Goal: Information Seeking & Learning: Compare options

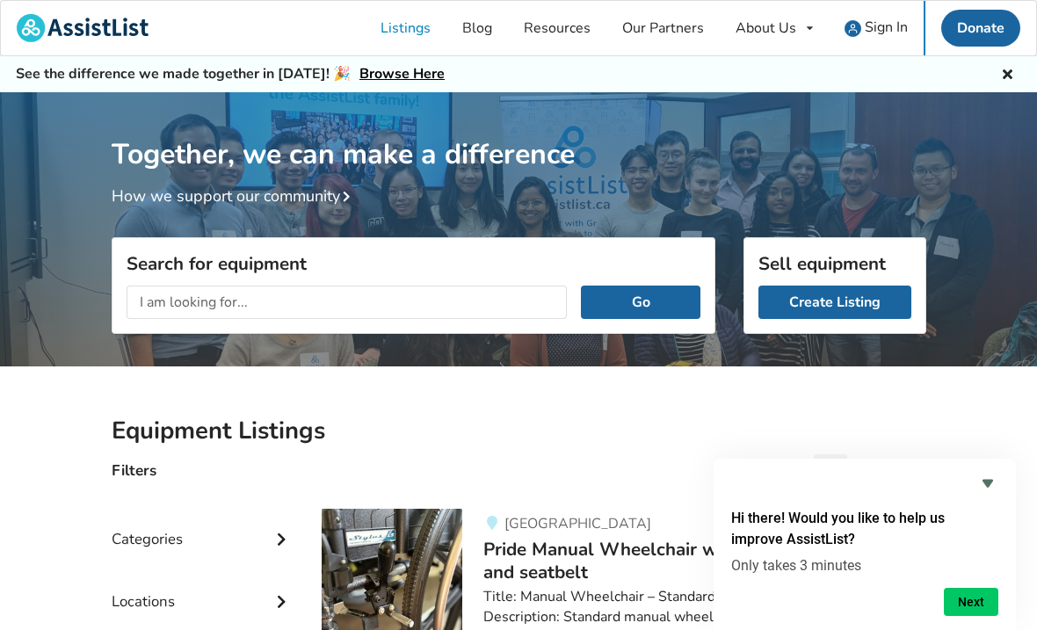
click at [837, 290] on link "Create Listing" at bounding box center [834, 302] width 153 height 33
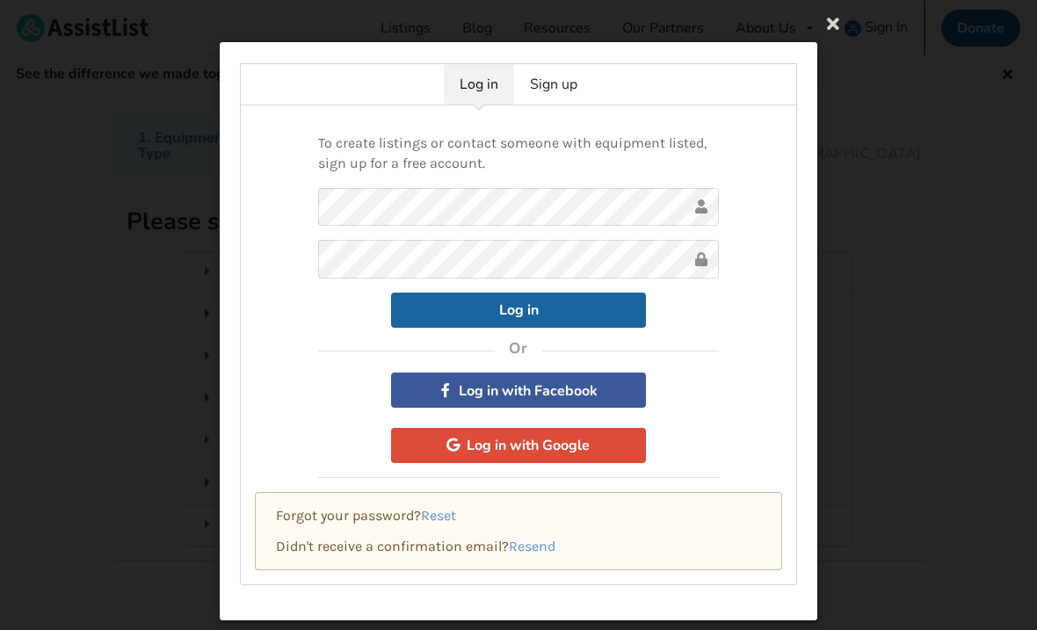
click at [562, 88] on link "Sign up" at bounding box center [553, 84] width 79 height 40
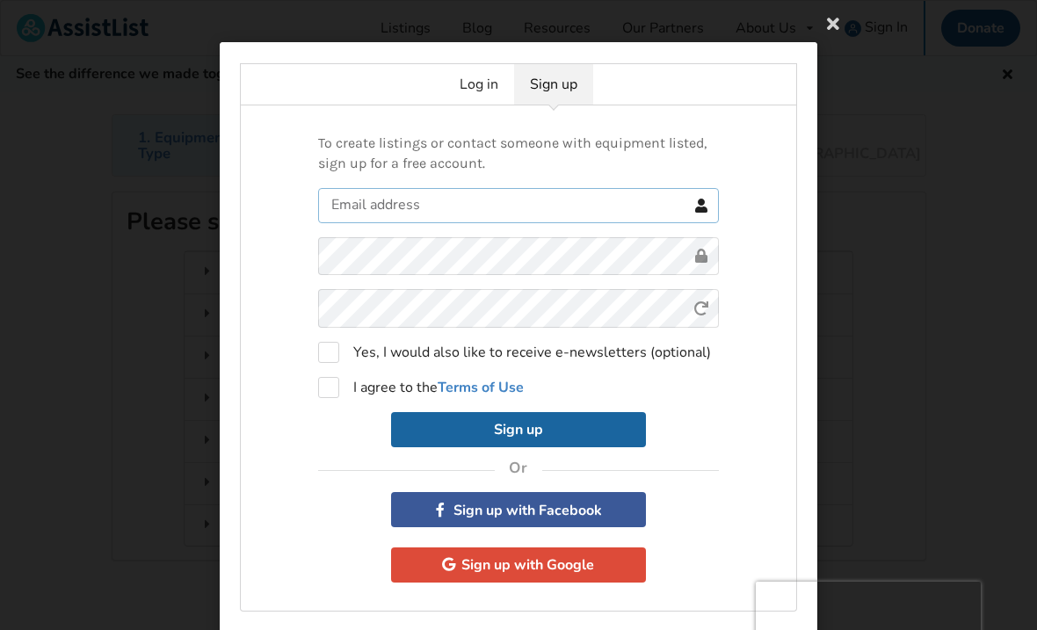
click at [395, 207] on input "text" at bounding box center [518, 205] width 401 height 35
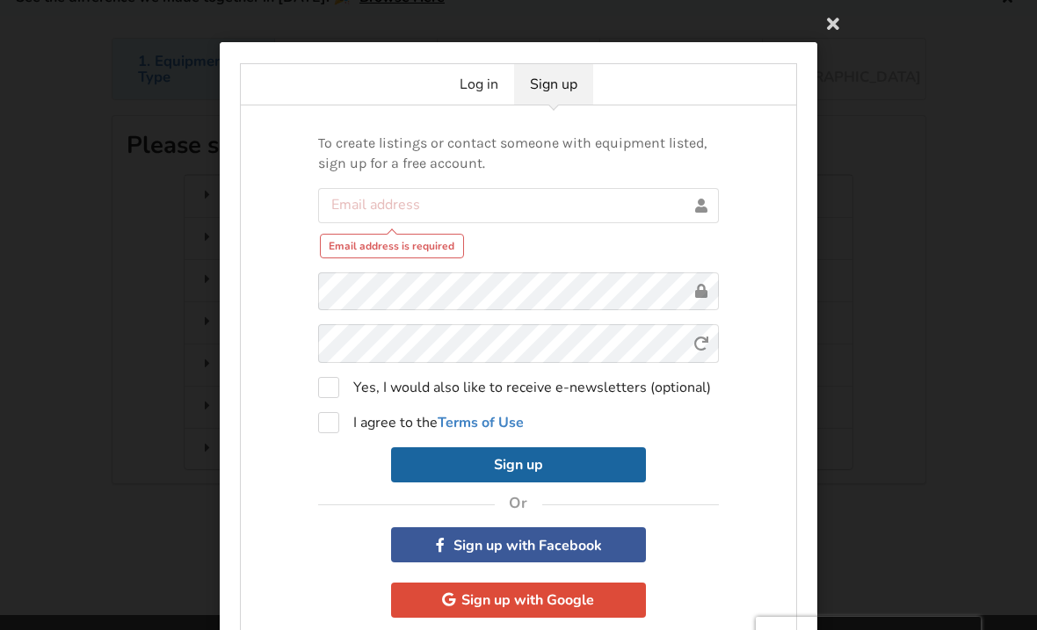
click at [838, 27] on icon at bounding box center [833, 23] width 32 height 32
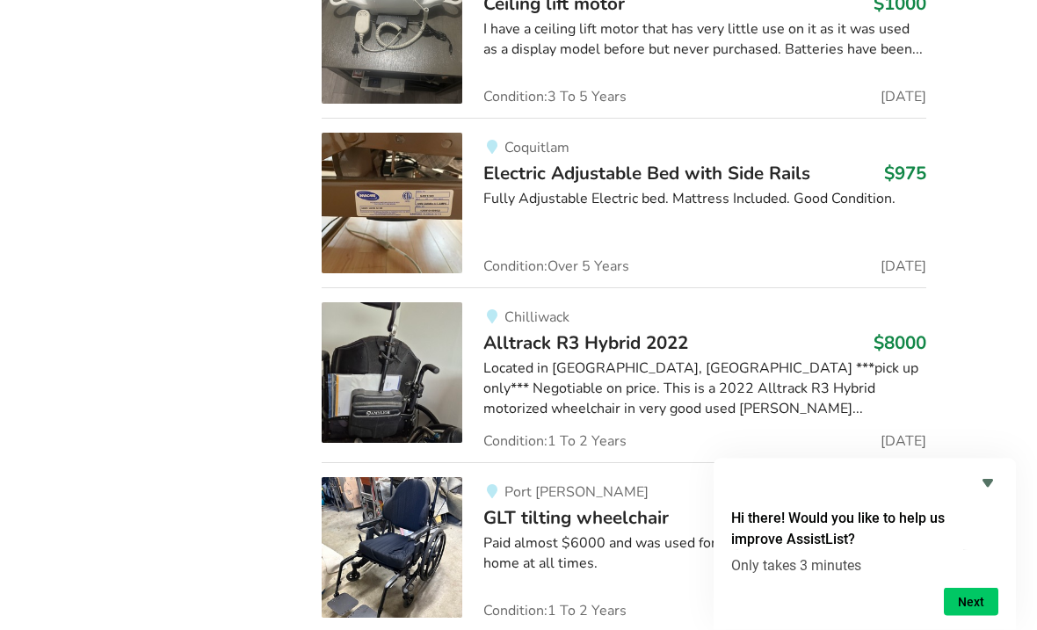
scroll to position [8647, 0]
click at [418, 151] on img at bounding box center [392, 203] width 141 height 141
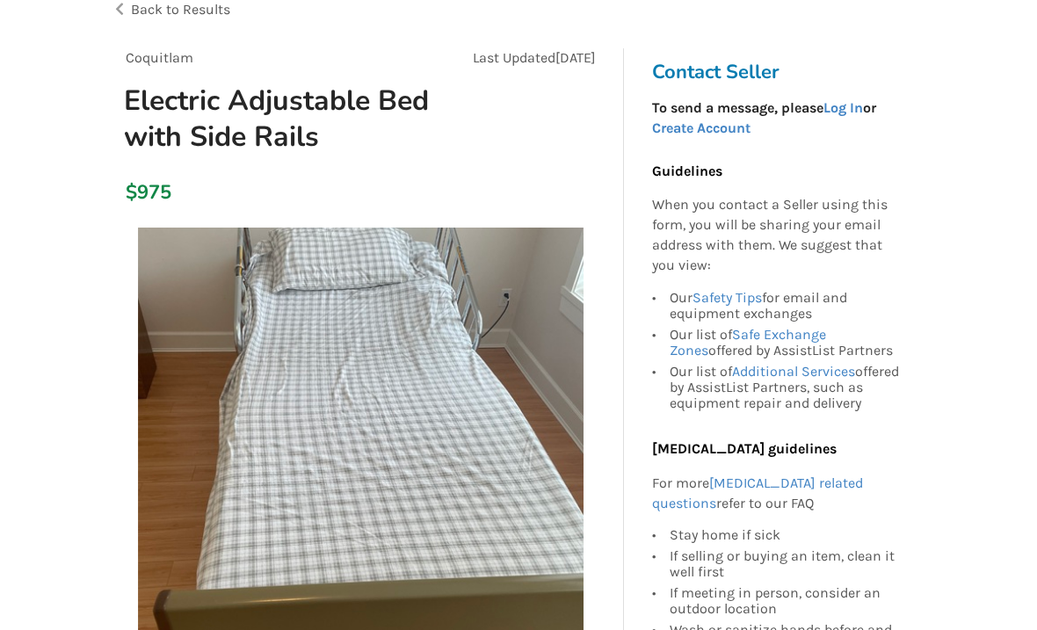
scroll to position [129, 0]
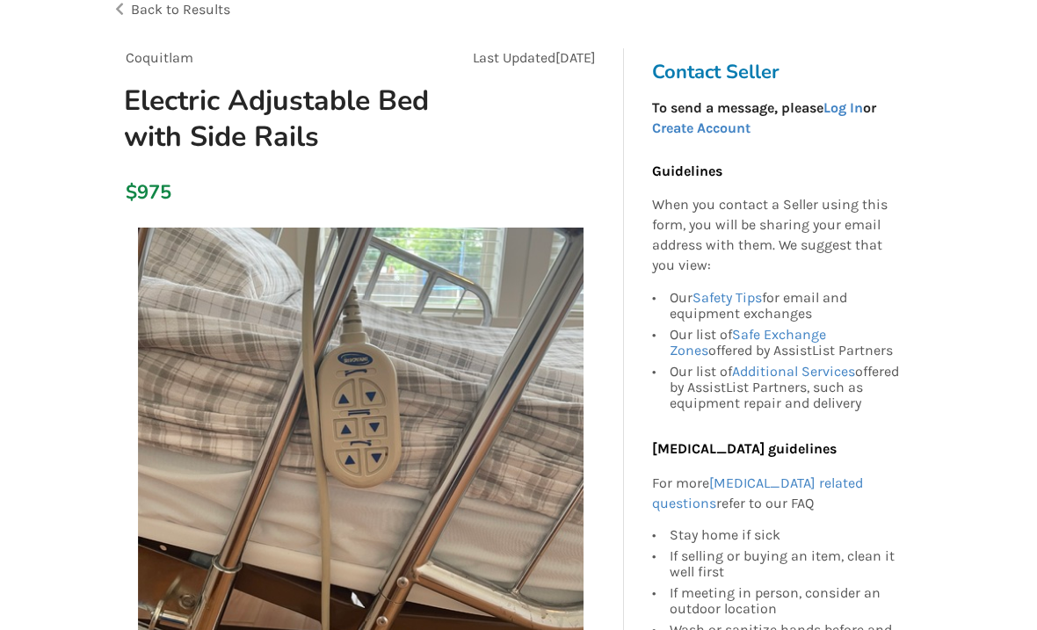
click at [144, 214] on div "$975" at bounding box center [361, 194] width 498 height 50
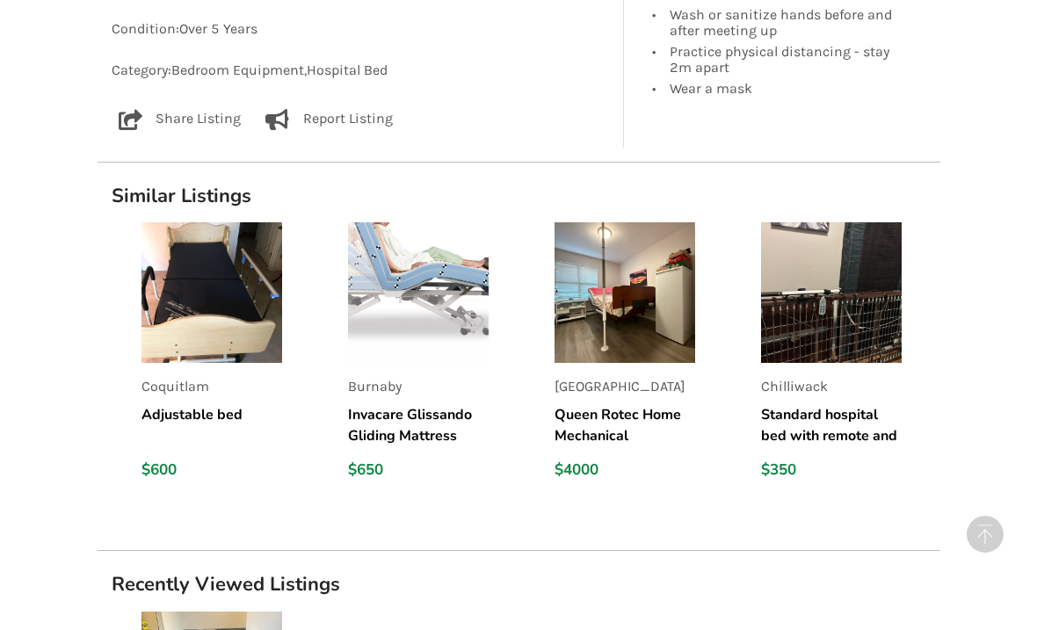
scroll to position [1177, 0]
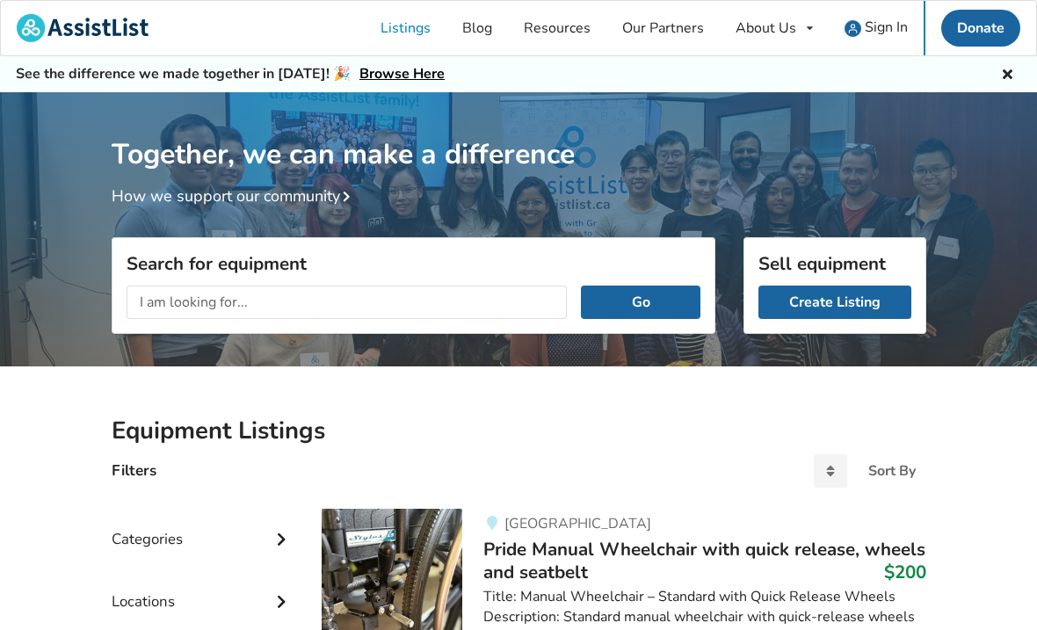
click at [151, 304] on input "text" at bounding box center [347, 302] width 441 height 33
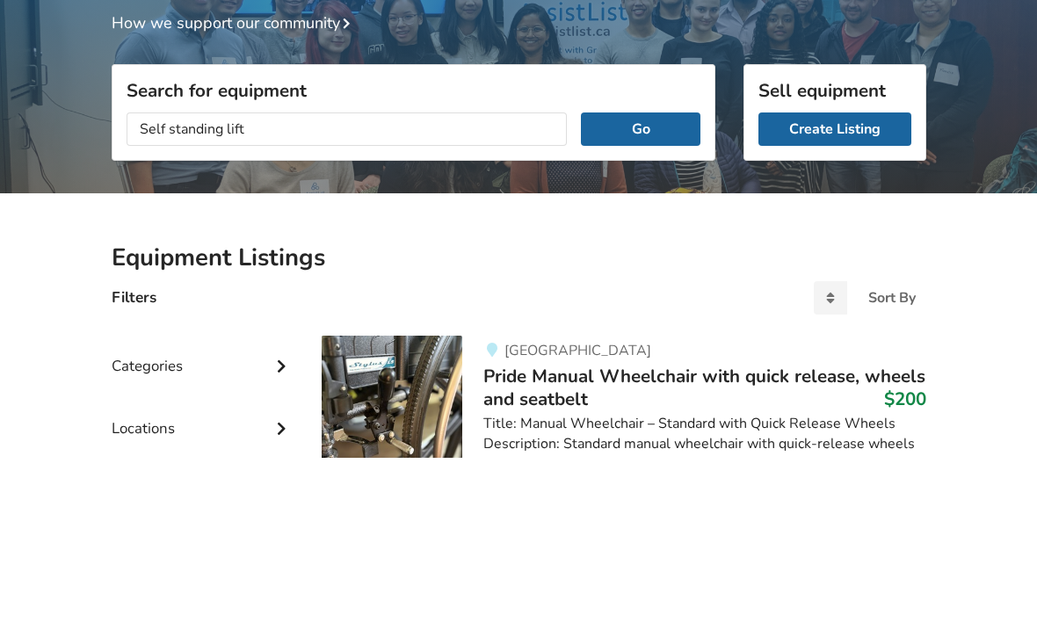
click at [645, 286] on button "Go" at bounding box center [640, 302] width 119 height 33
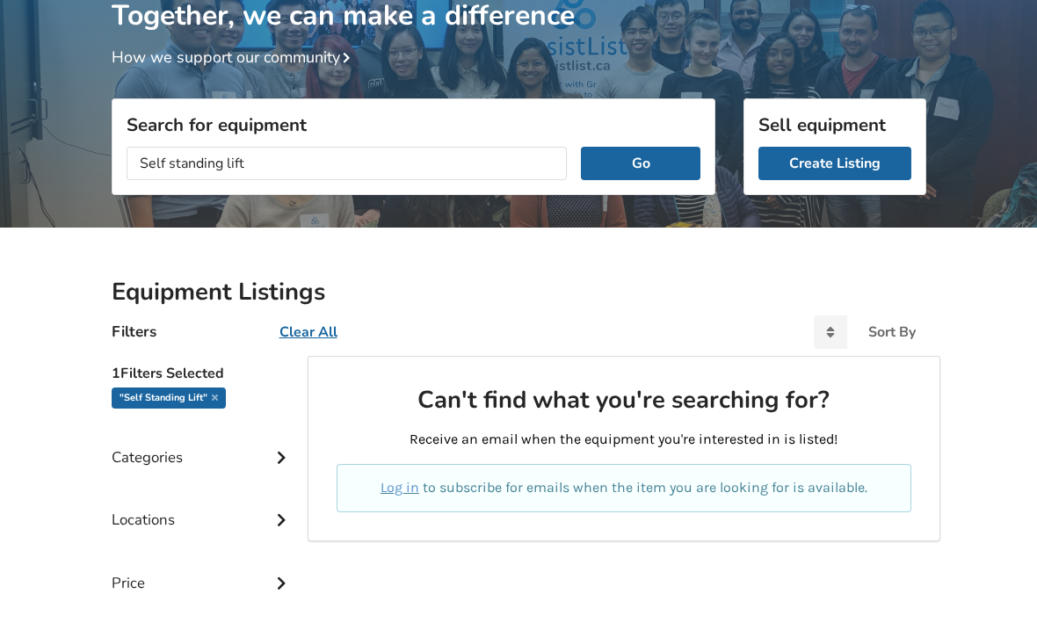
scroll to position [58, 0]
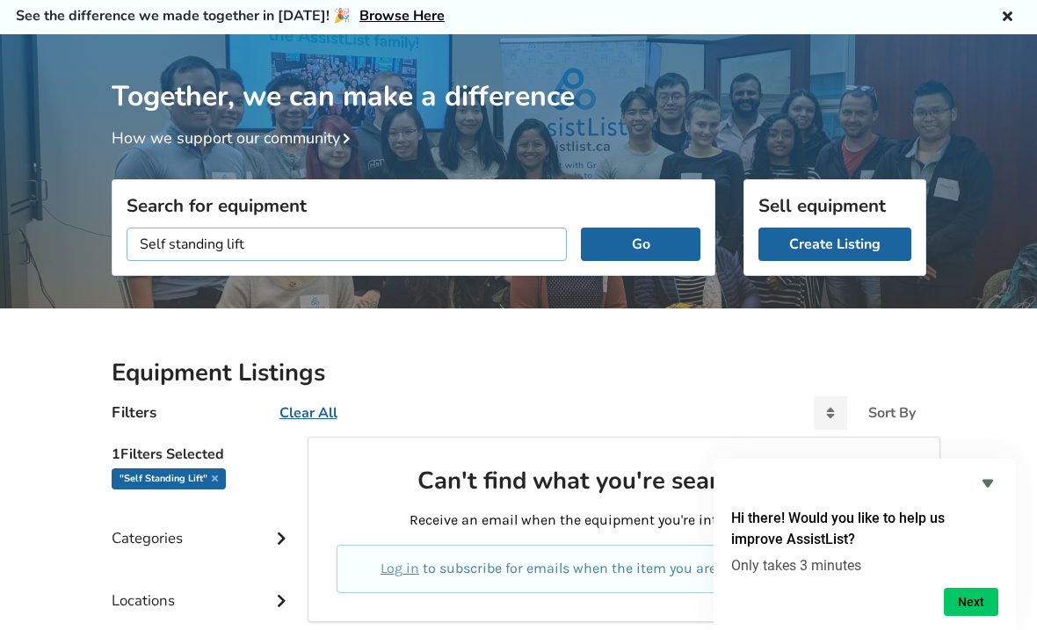
click at [235, 245] on input "Self standing lift" at bounding box center [347, 244] width 441 height 33
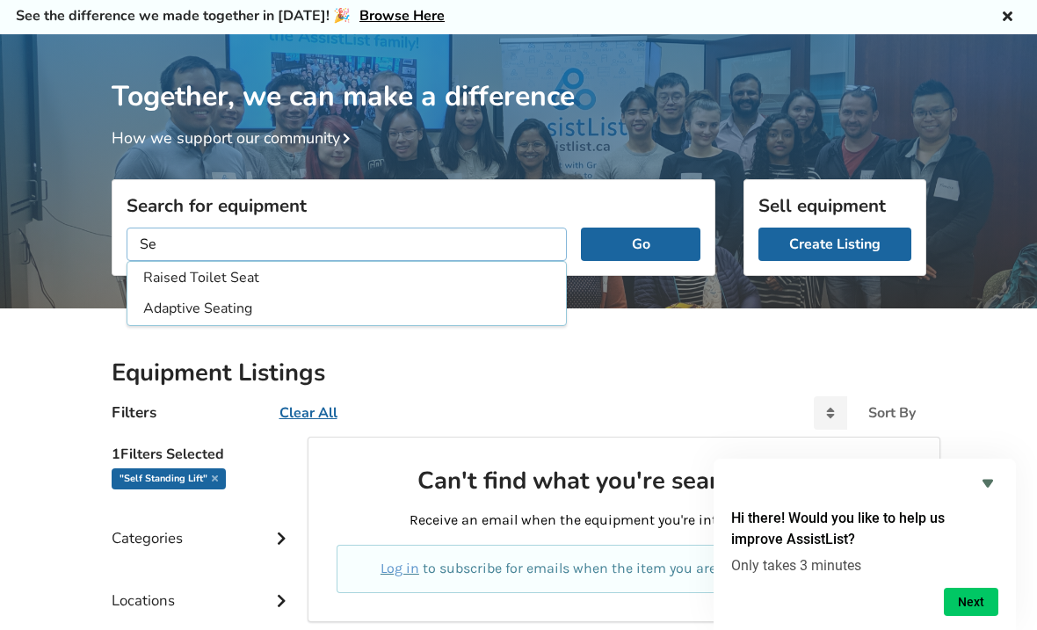
type input "S"
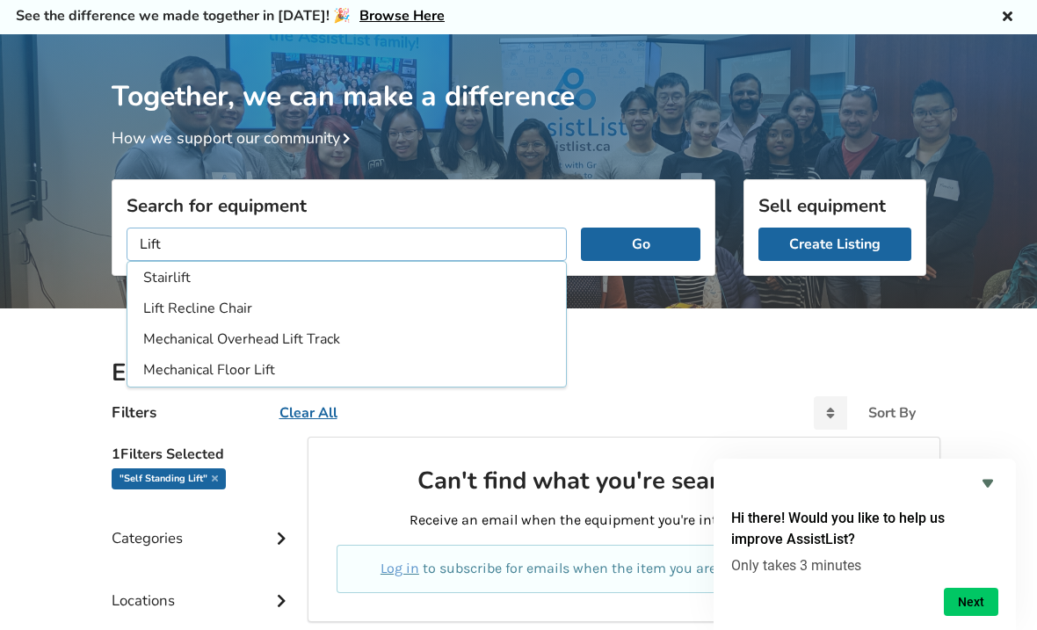
type input "Lift"
click at [653, 241] on button "Go" at bounding box center [640, 244] width 119 height 33
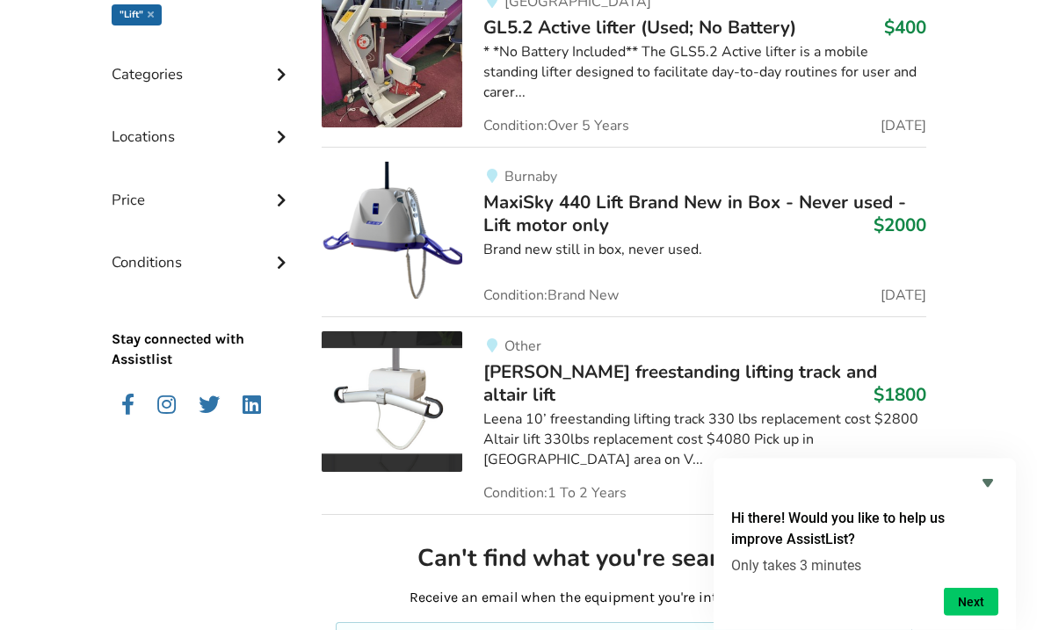
scroll to position [522, 0]
click at [409, 393] on img at bounding box center [392, 401] width 141 height 141
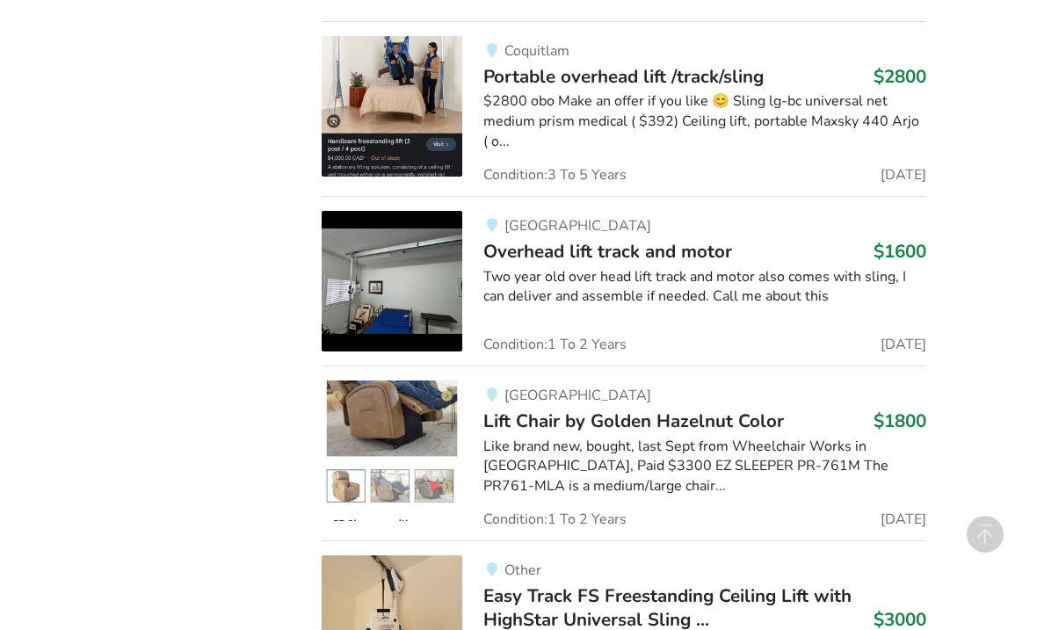
scroll to position [1199, 0]
click at [419, 244] on img at bounding box center [392, 282] width 141 height 141
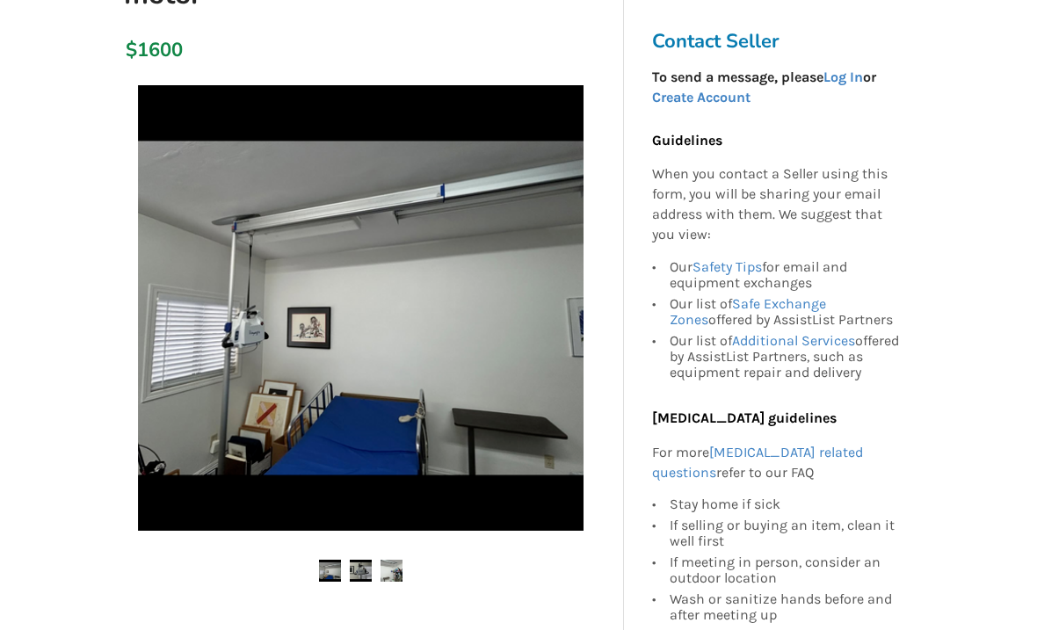
scroll to position [272, 0]
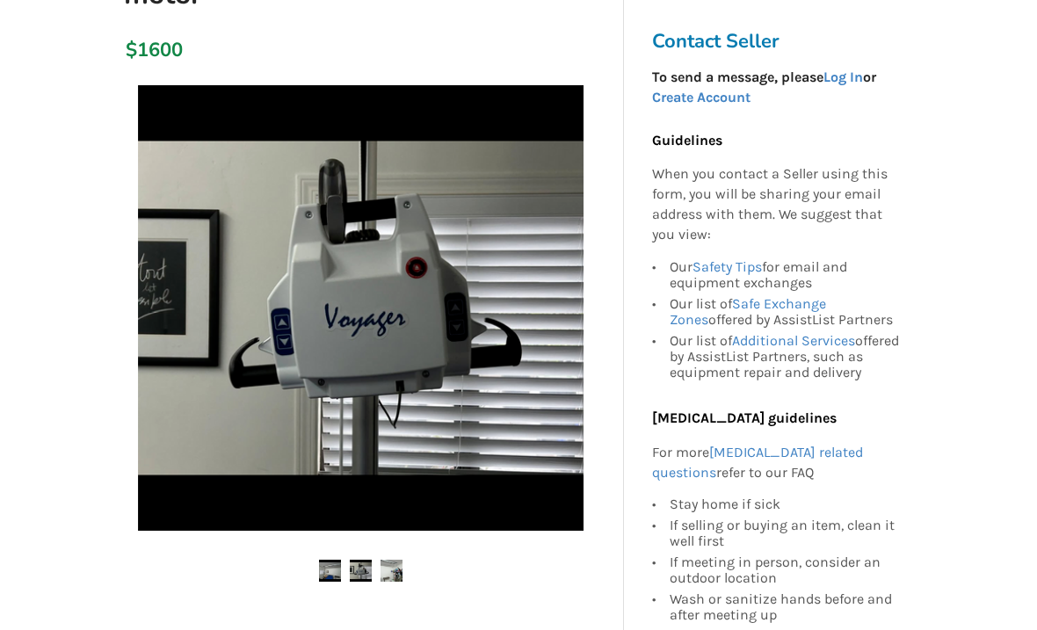
click at [347, 330] on img at bounding box center [361, 308] width 446 height 446
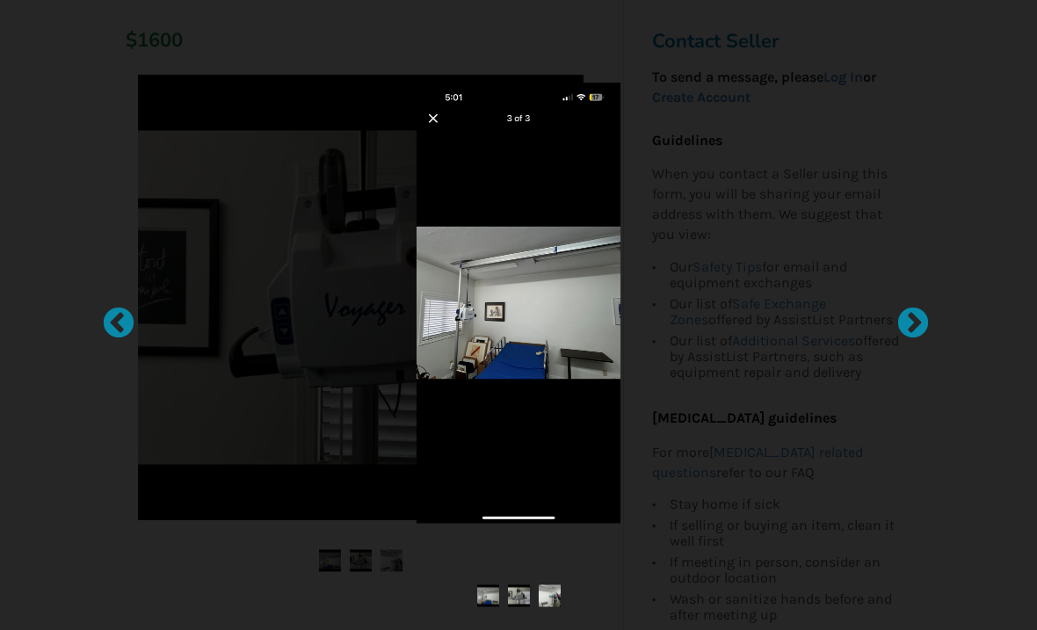
scroll to position [284, 0]
click at [431, 151] on img at bounding box center [518, 303] width 203 height 441
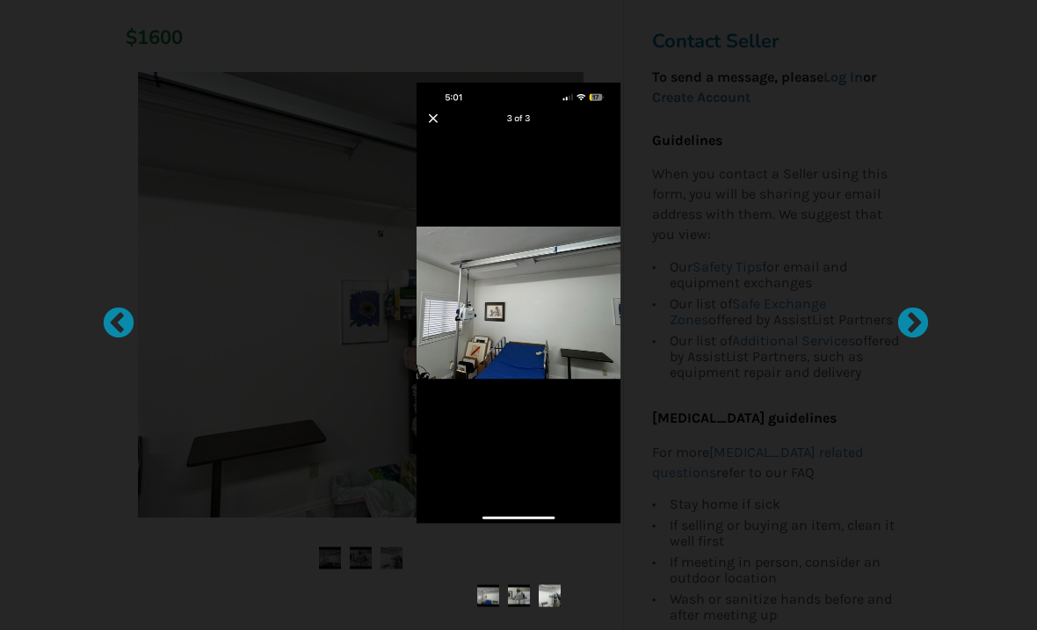
click at [437, 136] on img at bounding box center [518, 303] width 203 height 441
click at [913, 324] on div at bounding box center [905, 316] width 18 height 18
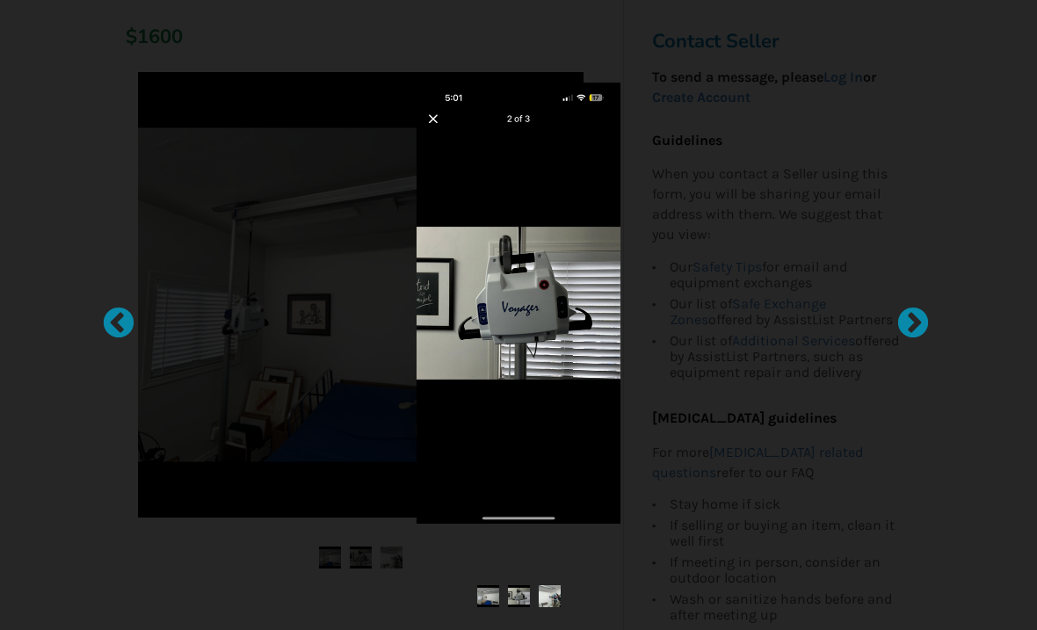
click at [436, 156] on img at bounding box center [518, 303] width 203 height 441
click at [437, 136] on img at bounding box center [518, 303] width 203 height 441
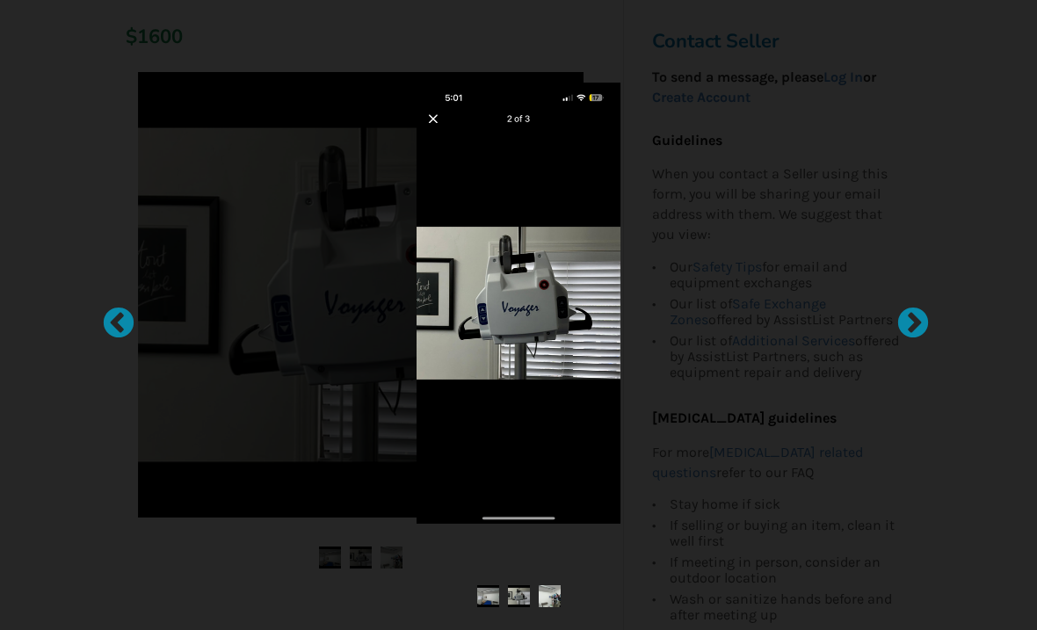
click at [439, 138] on img at bounding box center [518, 303] width 203 height 441
click at [147, 337] on div at bounding box center [518, 315] width 747 height 525
click at [1003, 372] on div at bounding box center [518, 315] width 1037 height 630
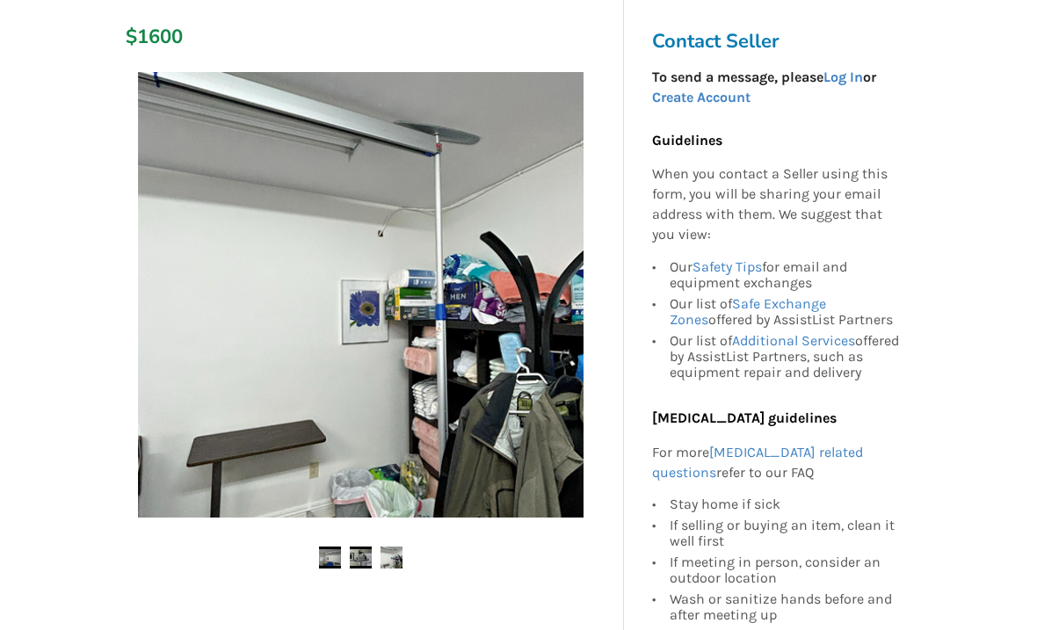
click at [198, 226] on img at bounding box center [361, 295] width 446 height 446
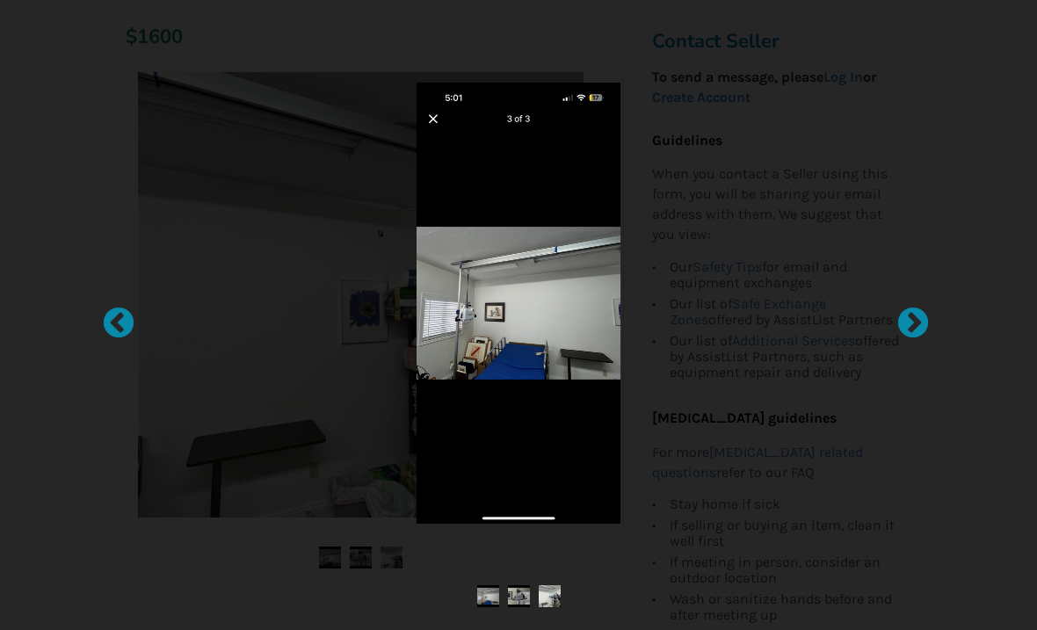
click at [119, 324] on div at bounding box center [110, 316] width 18 height 18
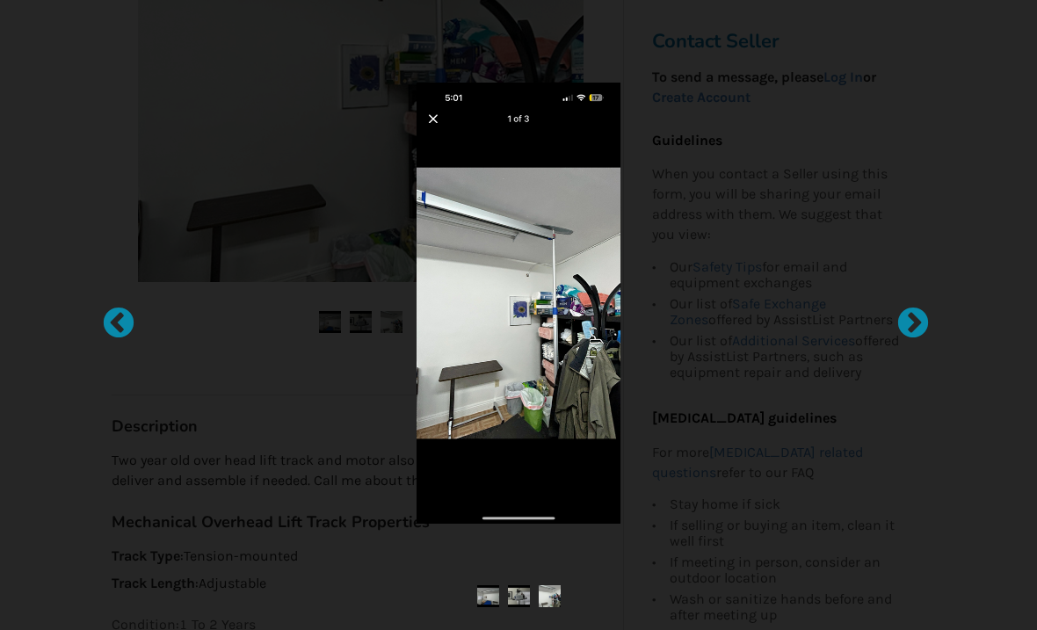
scroll to position [539, 0]
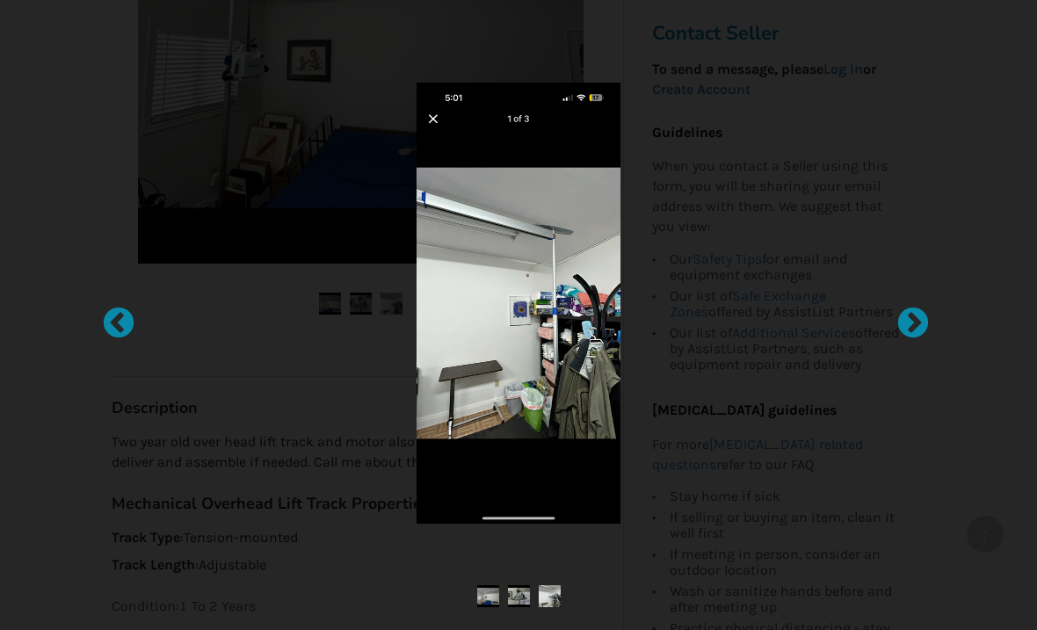
click at [539, 206] on img at bounding box center [518, 303] width 203 height 441
click at [435, 151] on img at bounding box center [518, 303] width 203 height 441
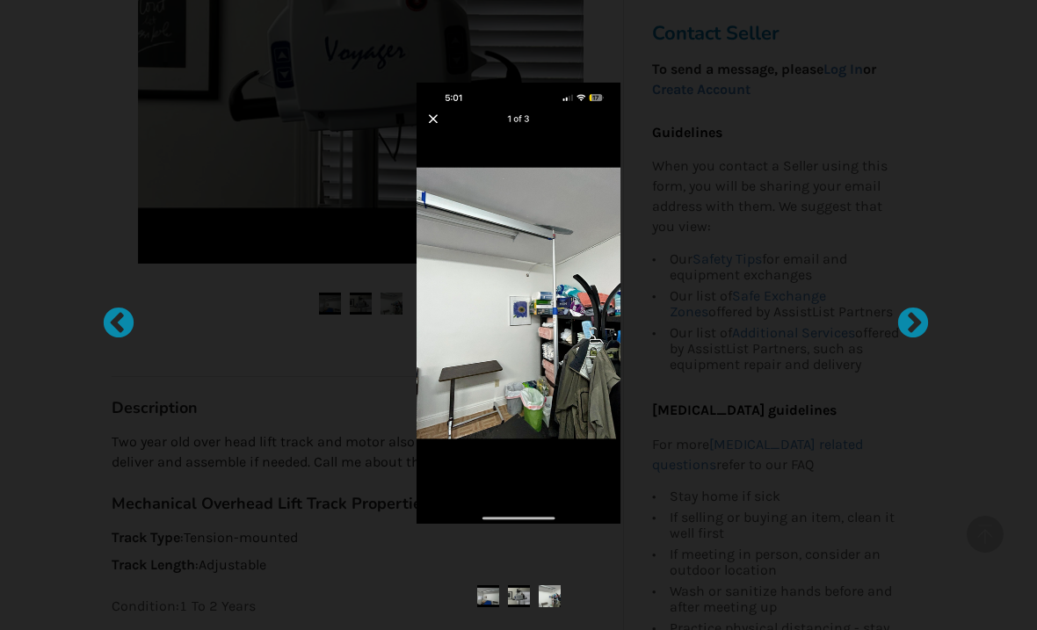
scroll to position [578, 0]
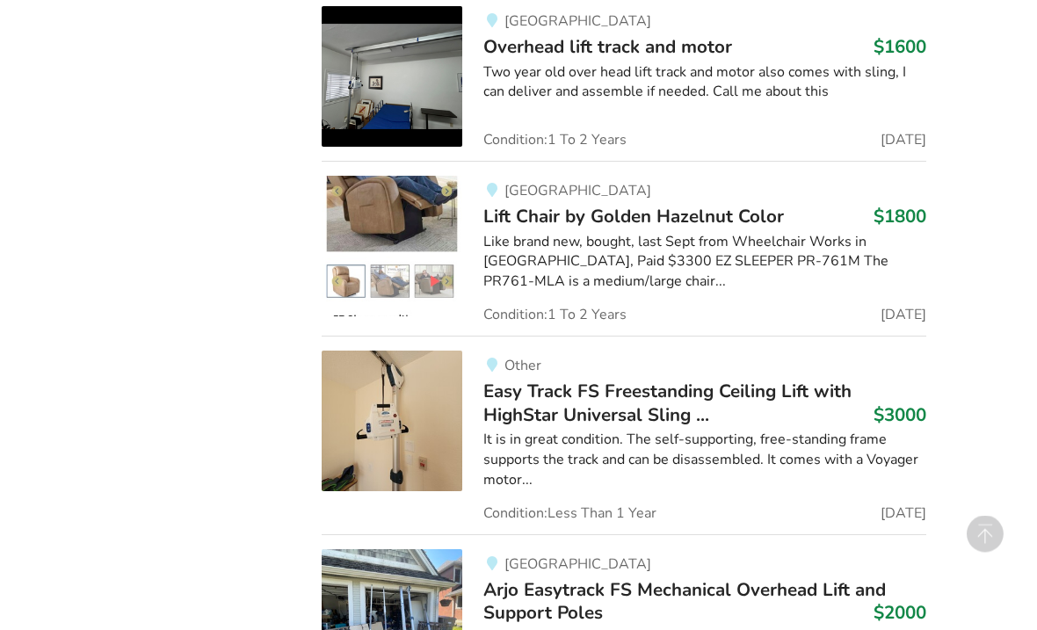
scroll to position [1411, 0]
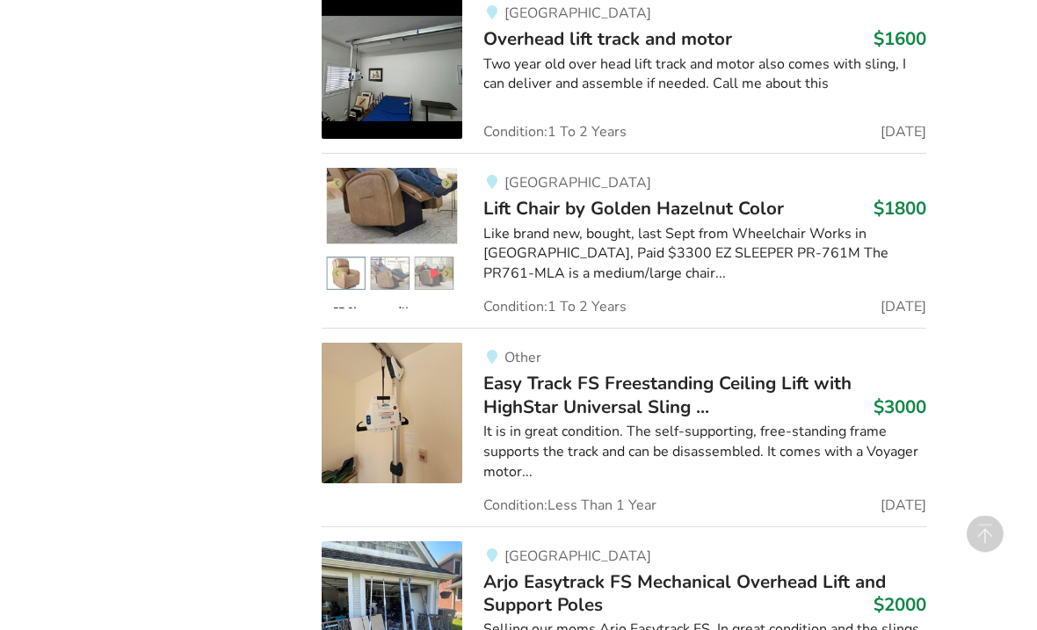
click at [407, 361] on img at bounding box center [392, 414] width 141 height 141
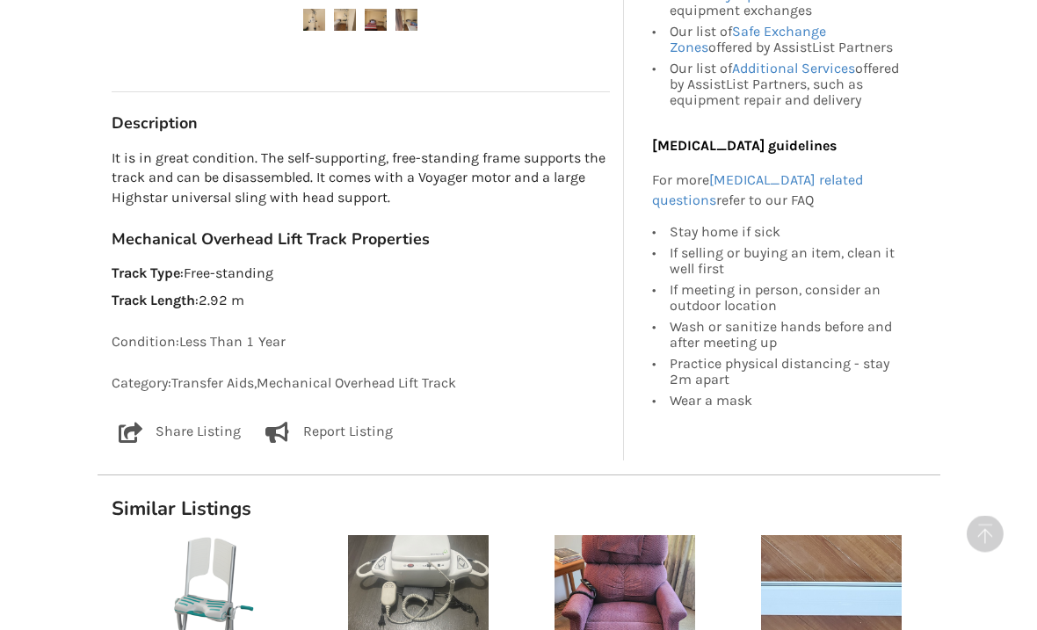
scroll to position [1093, 0]
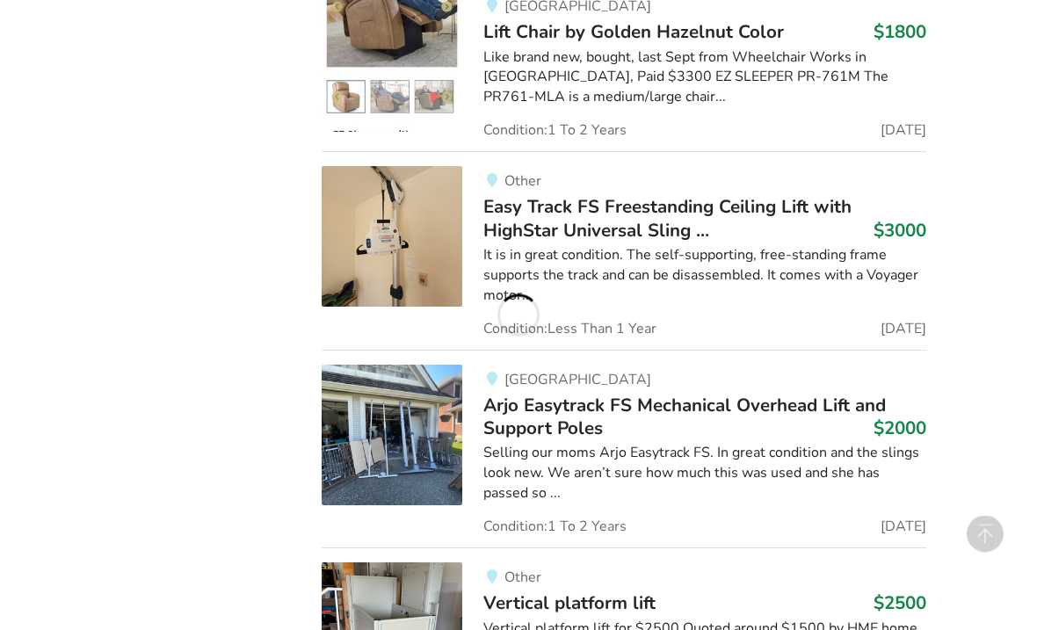
scroll to position [1589, 0]
click at [406, 414] on img at bounding box center [392, 435] width 141 height 141
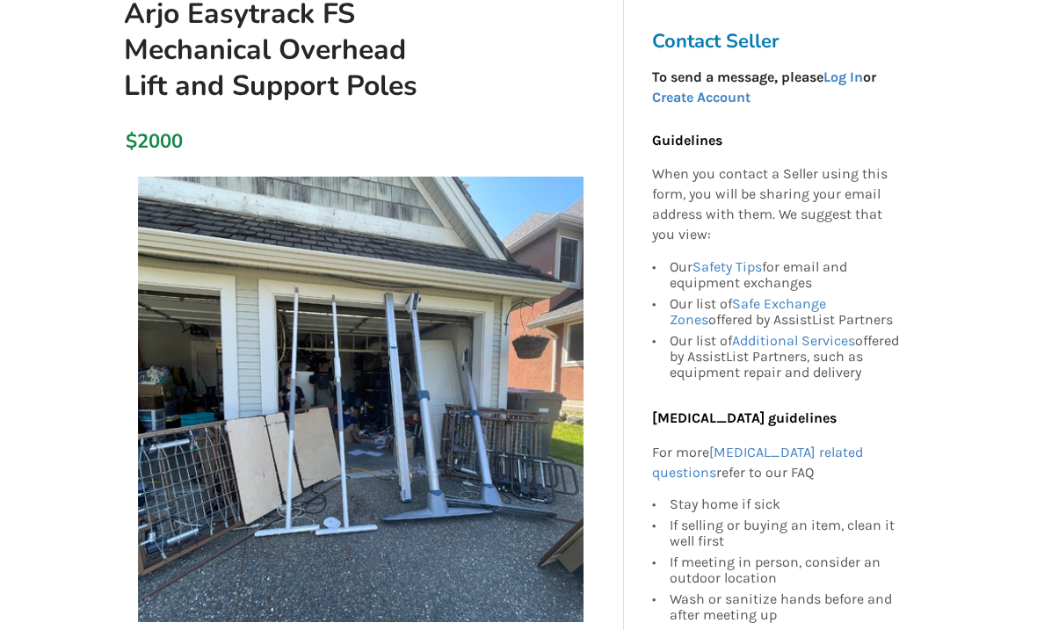
scroll to position [219, 0]
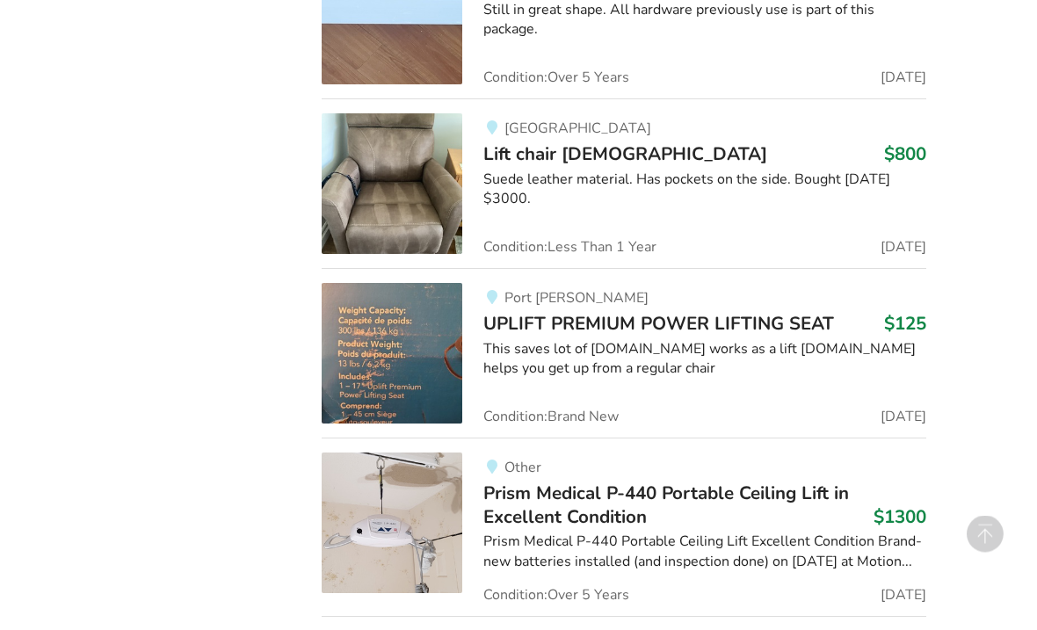
scroll to position [2555, 0]
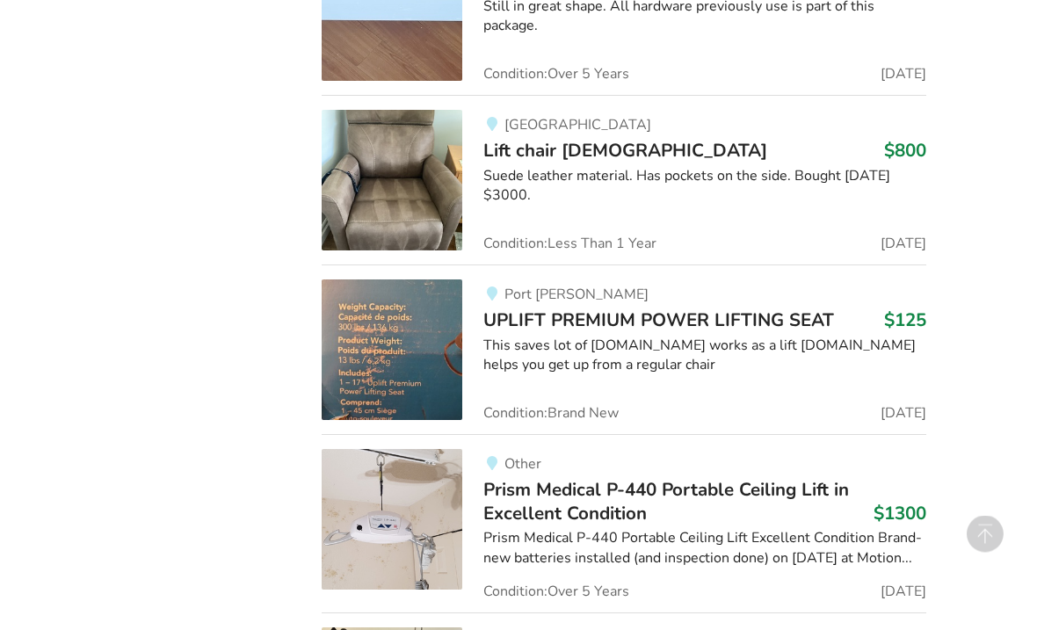
click at [405, 486] on img at bounding box center [392, 520] width 141 height 141
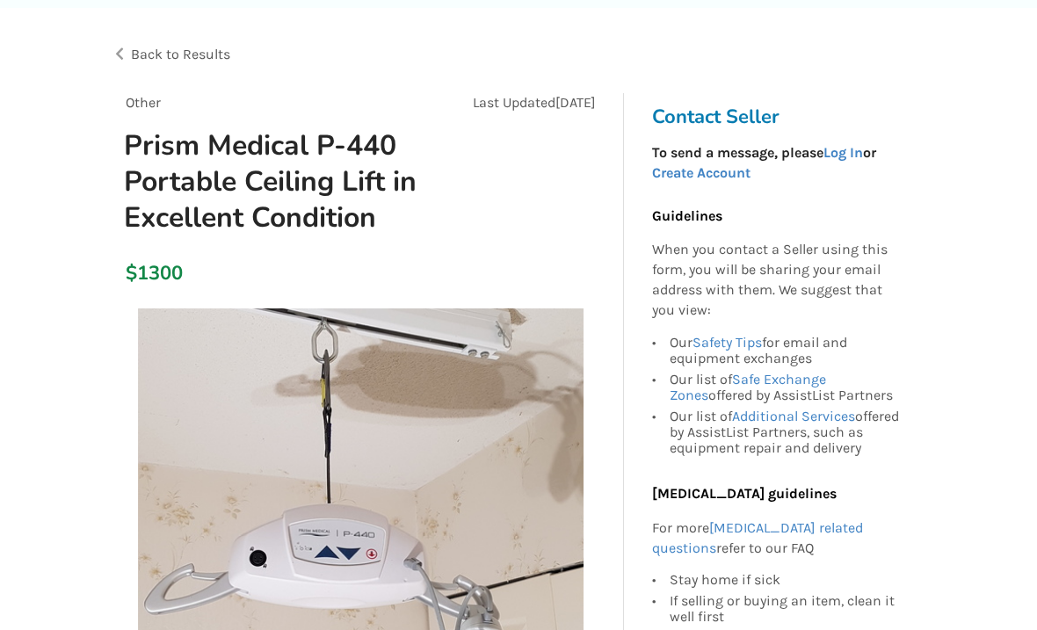
scroll to position [156, 0]
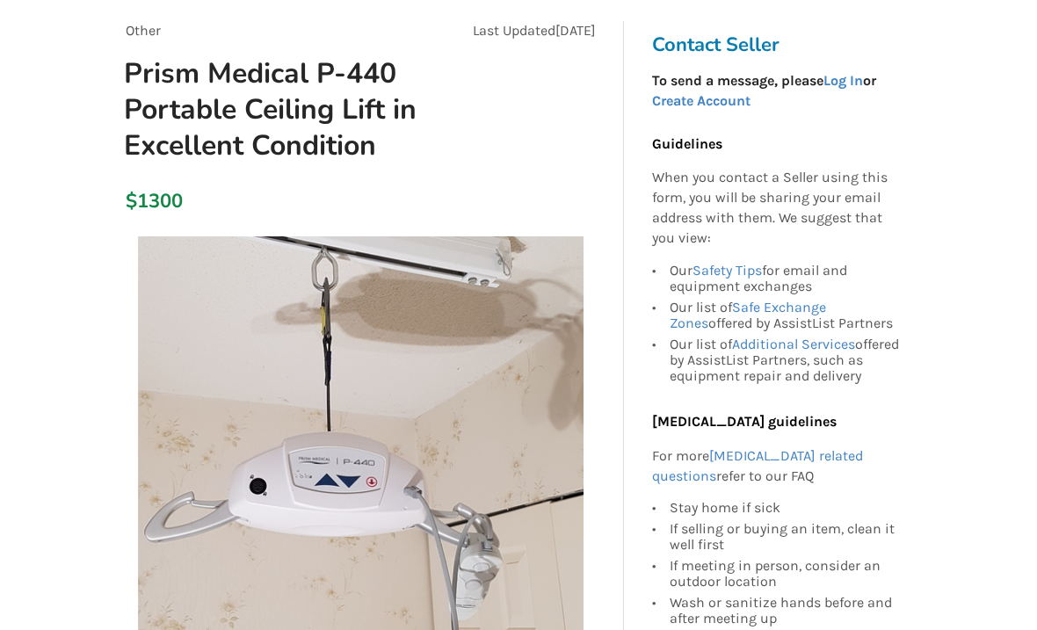
click at [351, 473] on img at bounding box center [361, 460] width 446 height 446
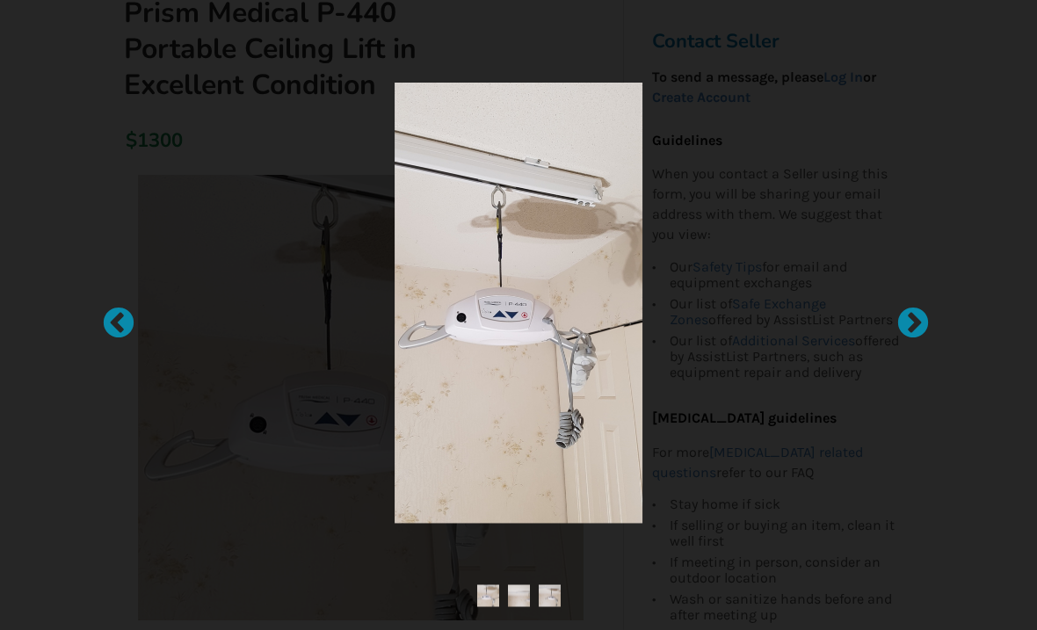
click at [515, 353] on img at bounding box center [519, 303] width 249 height 441
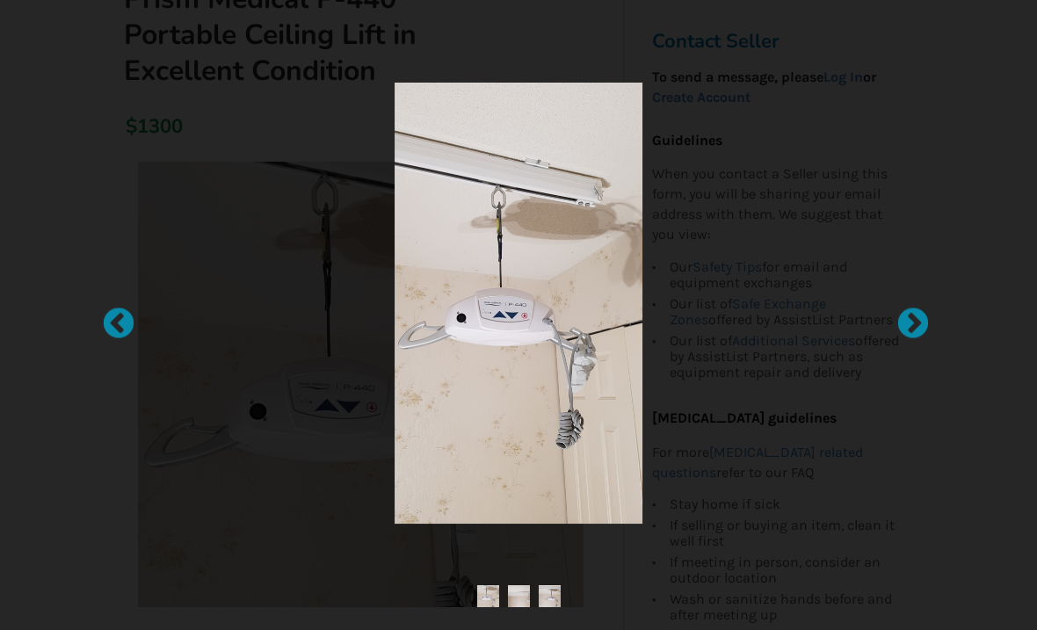
scroll to position [231, 0]
click at [269, 185] on div at bounding box center [518, 303] width 652 height 441
click at [911, 324] on div at bounding box center [905, 316] width 18 height 18
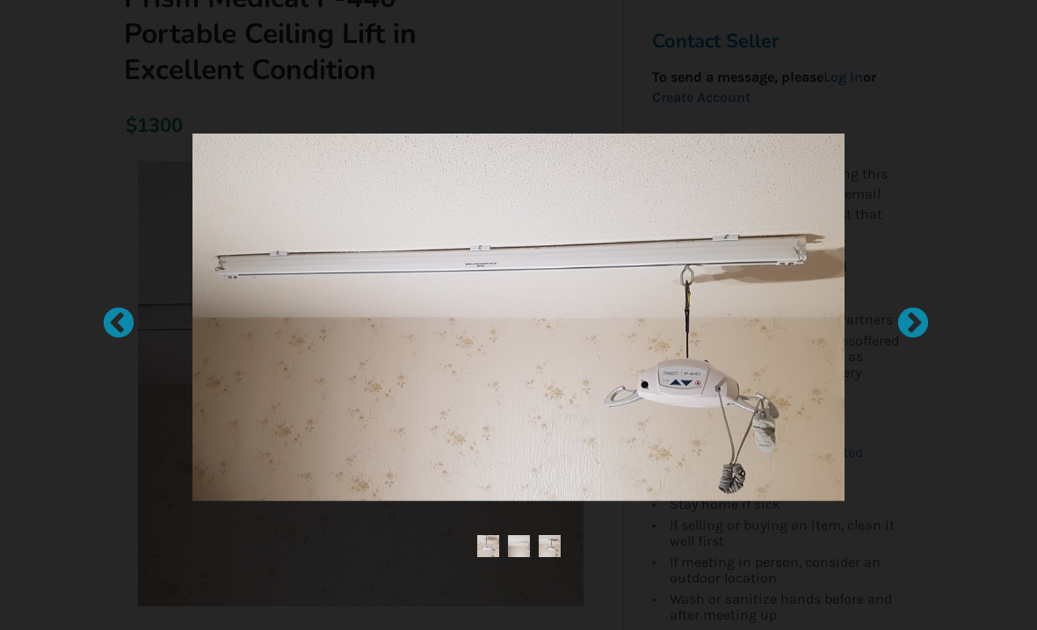
click at [913, 324] on div at bounding box center [905, 316] width 18 height 18
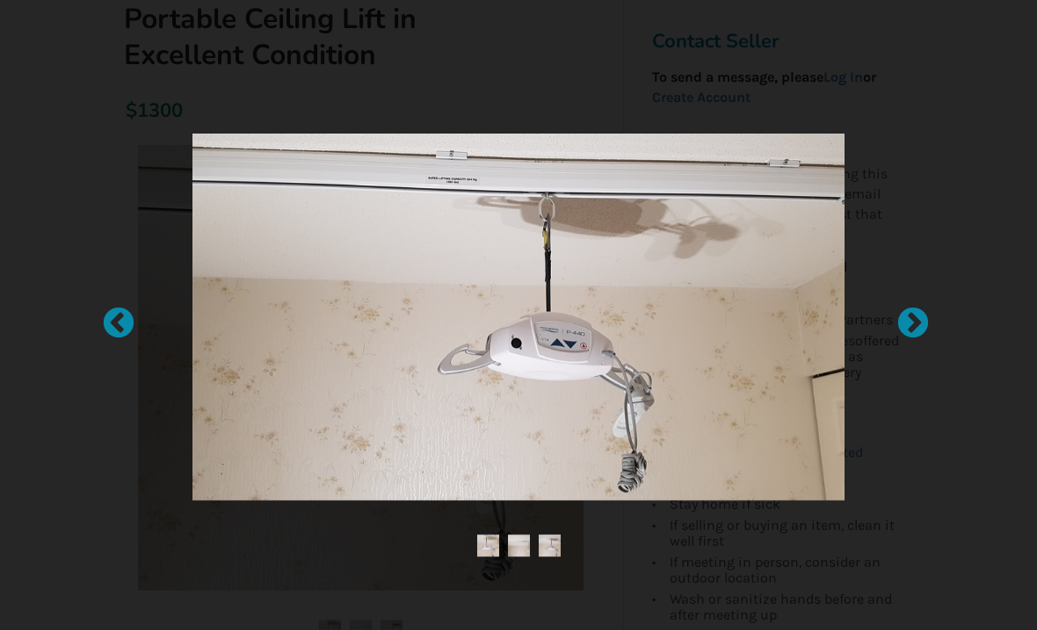
scroll to position [251, 0]
click at [554, 557] on img at bounding box center [550, 546] width 22 height 22
click at [119, 324] on div at bounding box center [110, 316] width 18 height 18
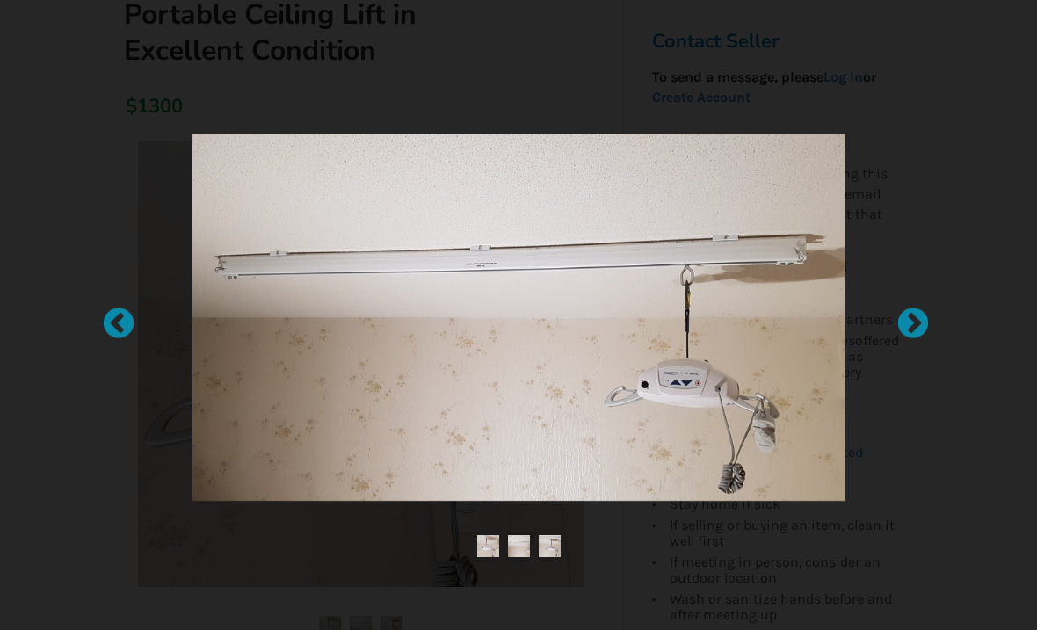
click at [178, 87] on div at bounding box center [518, 315] width 1037 height 630
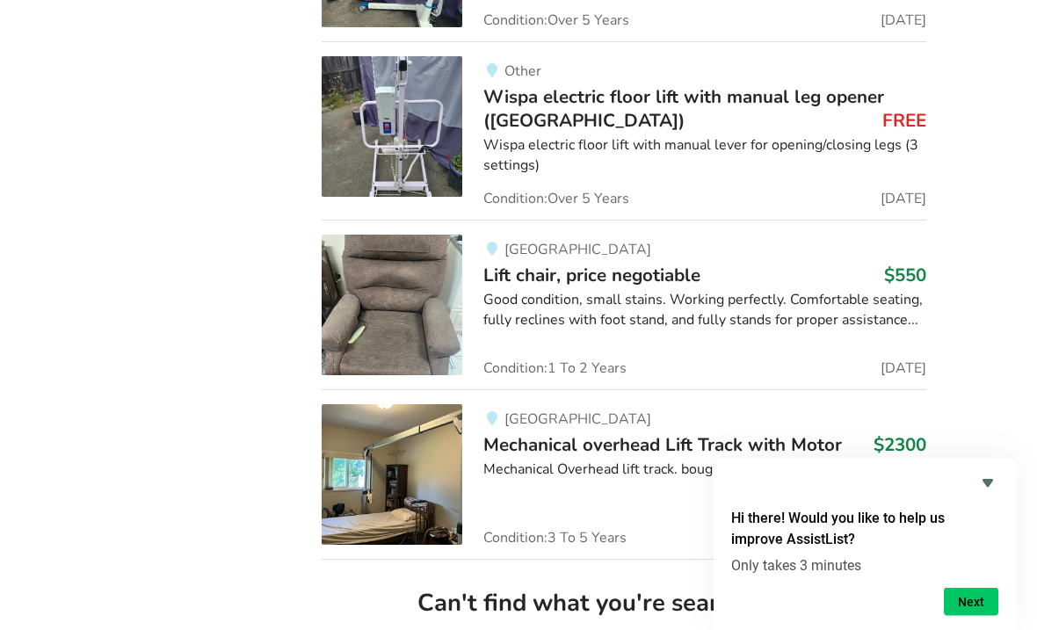
scroll to position [4347, 0]
click at [611, 460] on div "Mechanical Overhead lift track. bought aprox 2.[DATE]. new battery." at bounding box center [704, 470] width 442 height 20
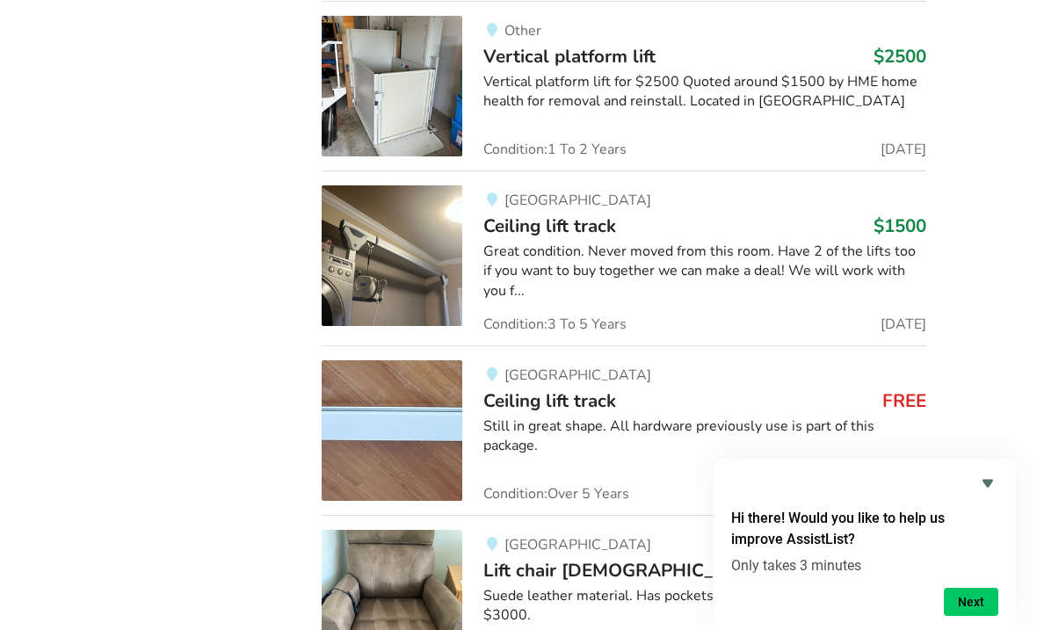
scroll to position [2134, 0]
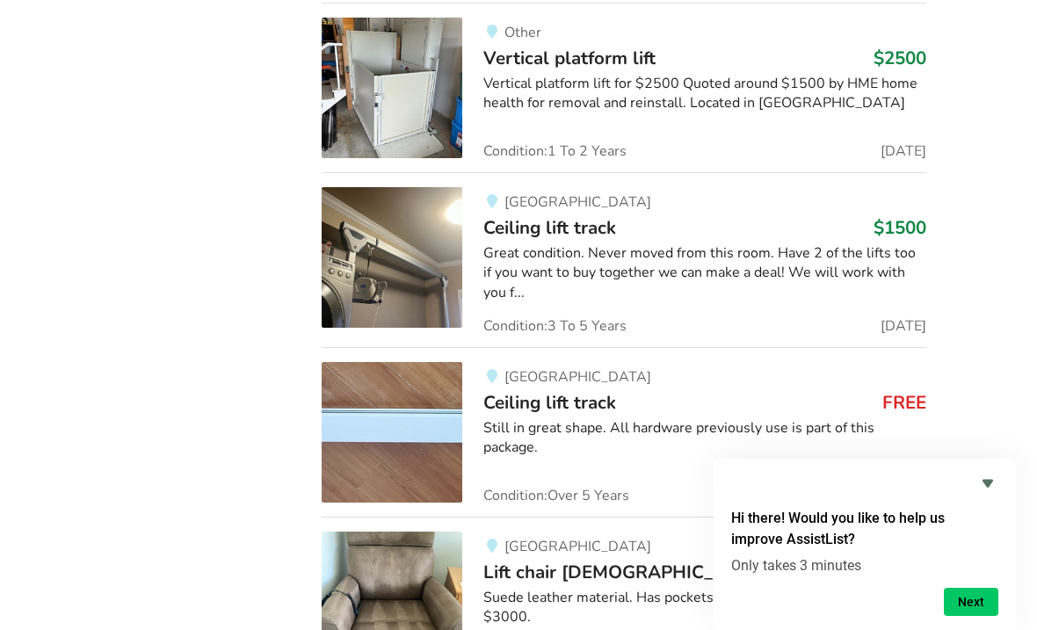
click at [779, 243] on div "Great condition. Never moved from this room. Have 2 of the lifts too if you wan…" at bounding box center [704, 273] width 442 height 61
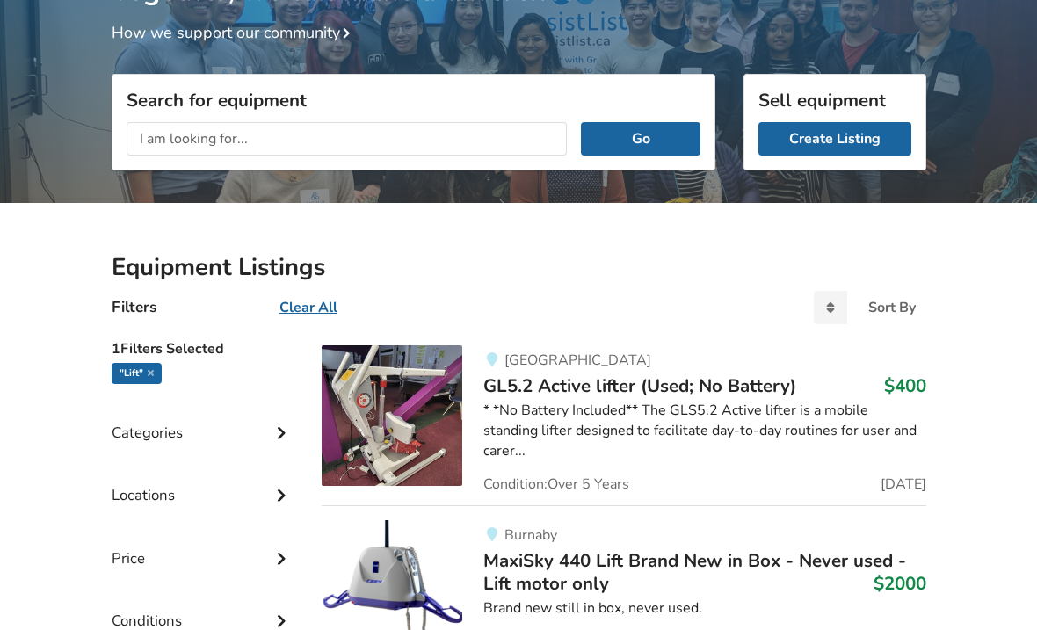
scroll to position [165, 0]
